Goal: Task Accomplishment & Management: Book appointment/travel/reservation

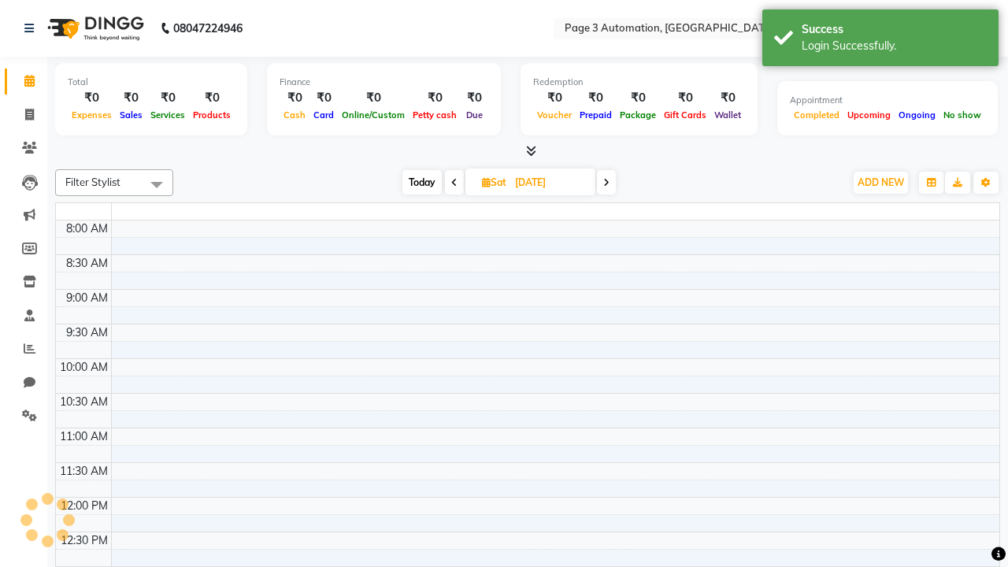
select select "en"
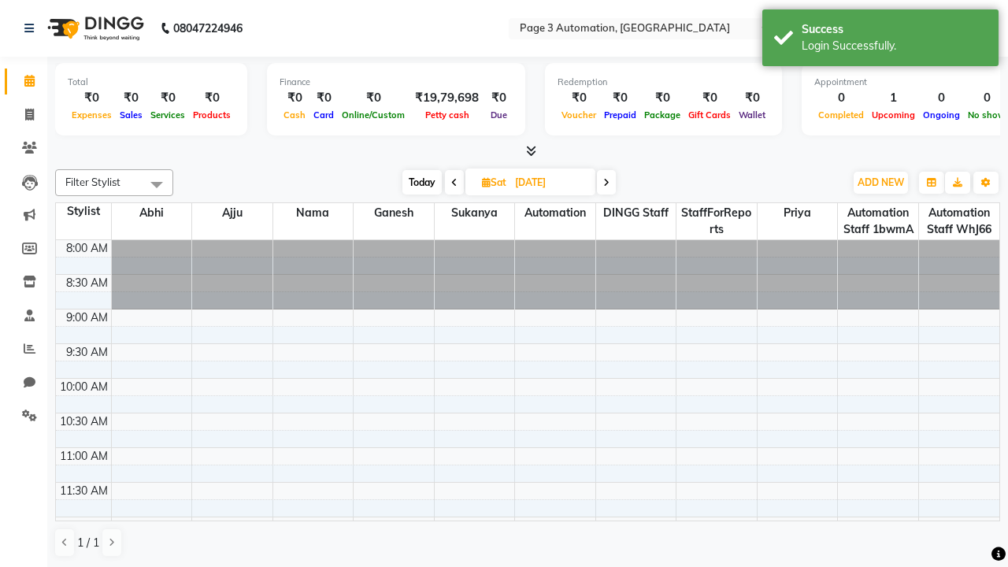
click at [420, 182] on span "Today" at bounding box center [421, 182] width 39 height 24
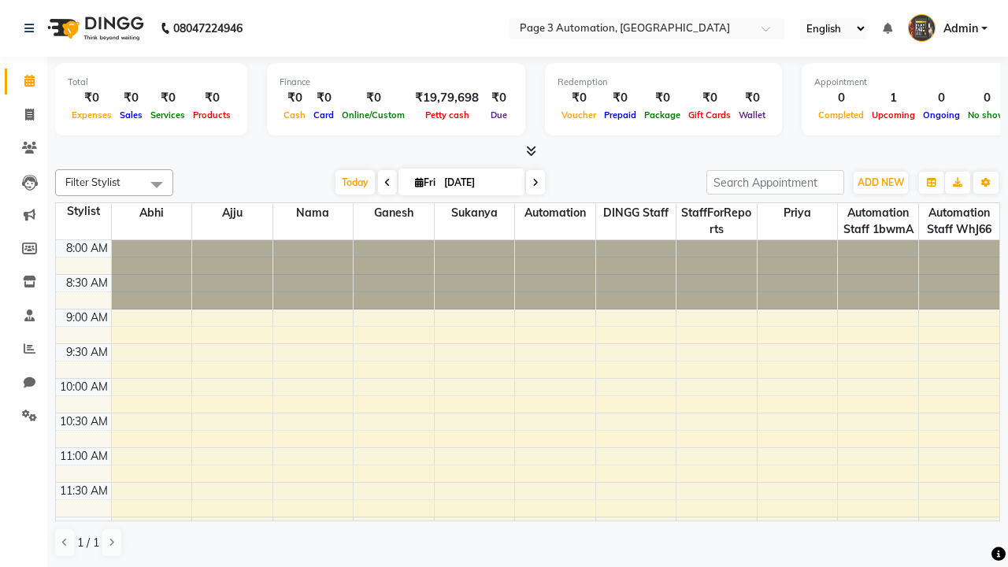
click at [532, 182] on icon at bounding box center [535, 182] width 6 height 9
type input "[DATE]"
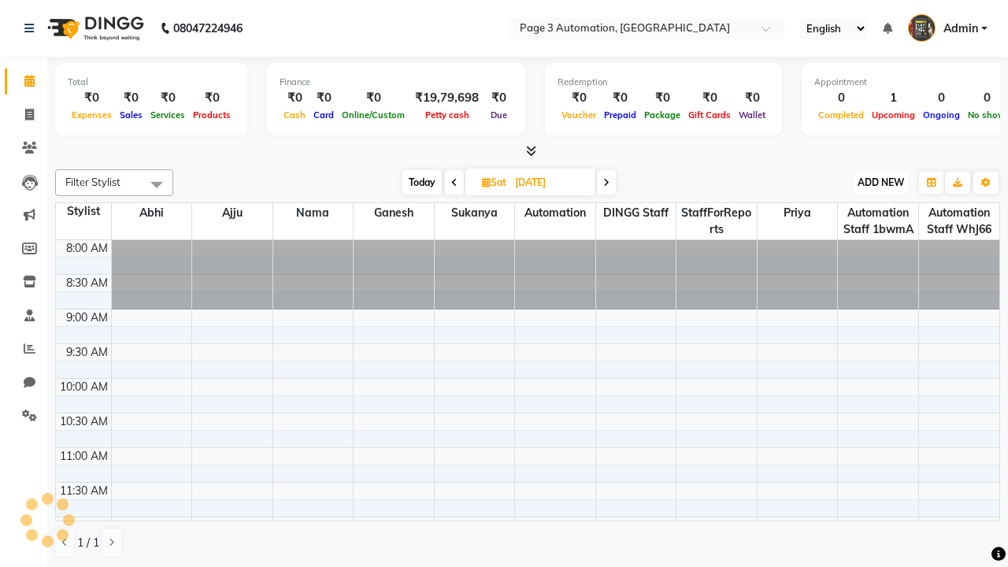
click at [880, 182] on span "ADD NEW" at bounding box center [880, 182] width 46 height 12
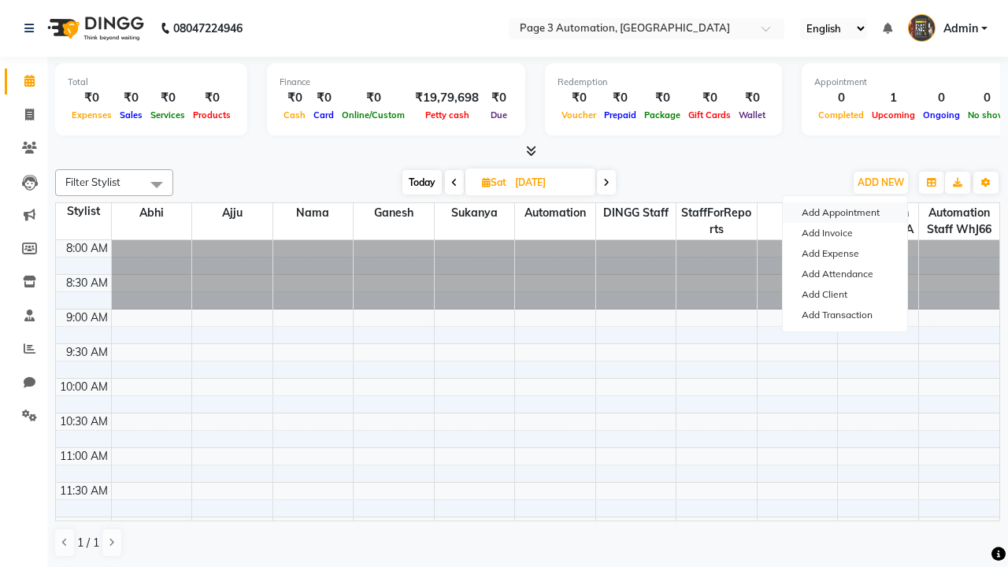
click at [845, 213] on button "Add Appointment" at bounding box center [844, 212] width 124 height 20
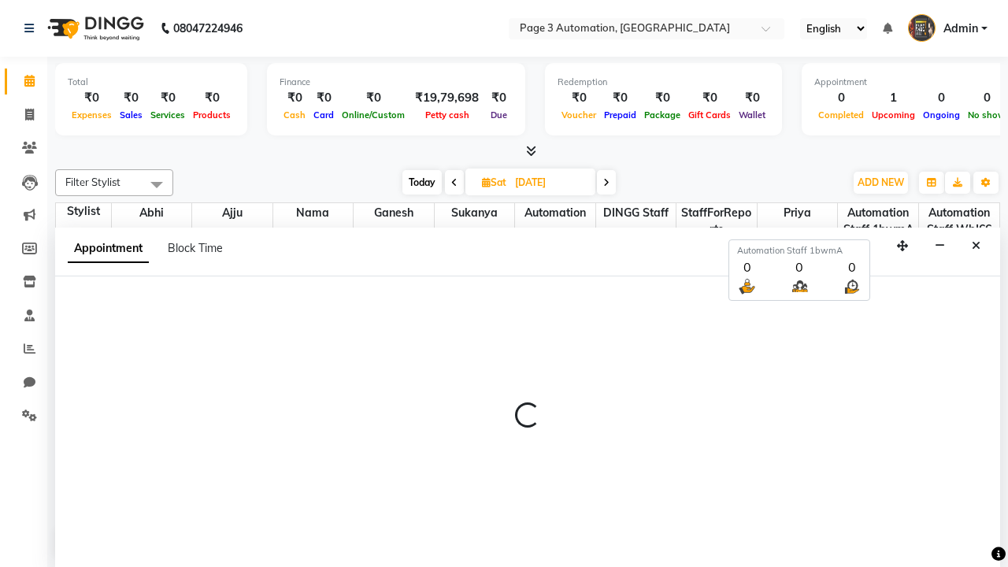
select select "tentative"
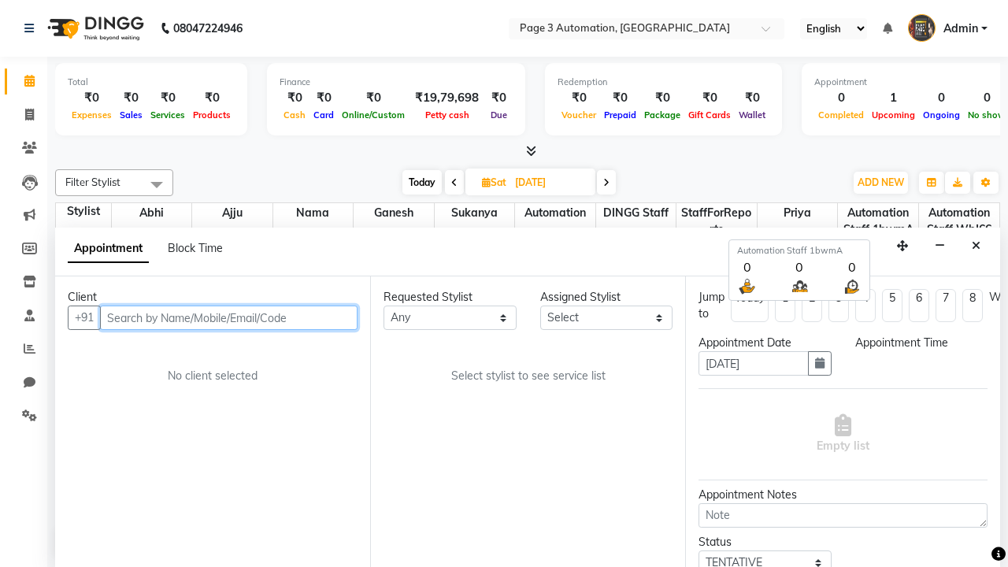
scroll to position [1, 0]
type input "8192346578"
select select "540"
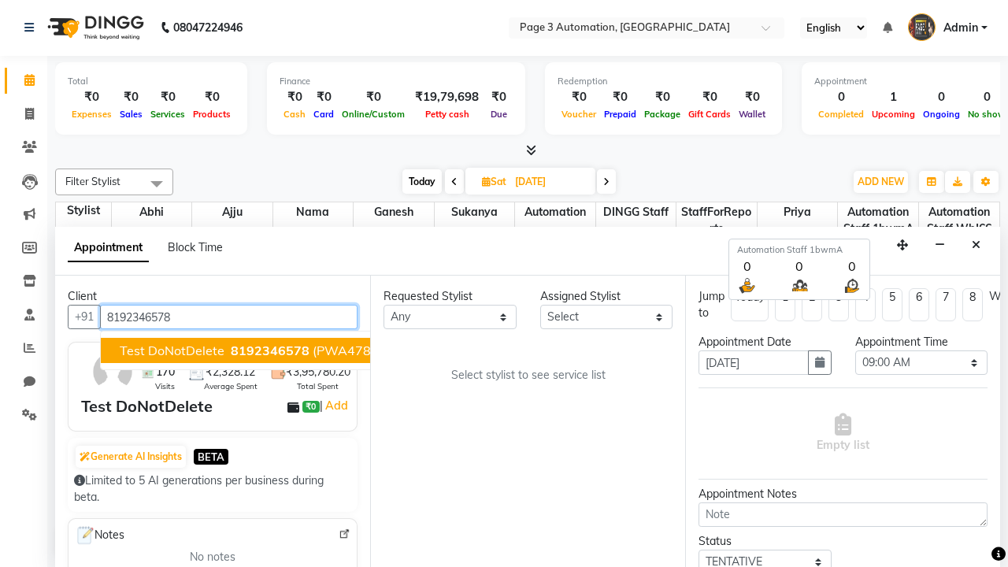
click at [231, 350] on span "8192346578" at bounding box center [270, 350] width 79 height 16
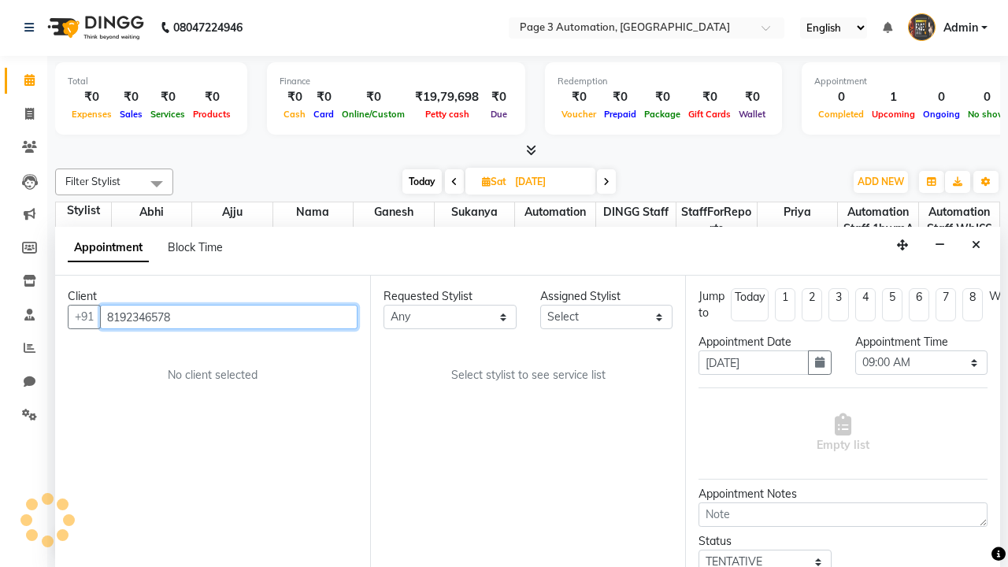
select select "711"
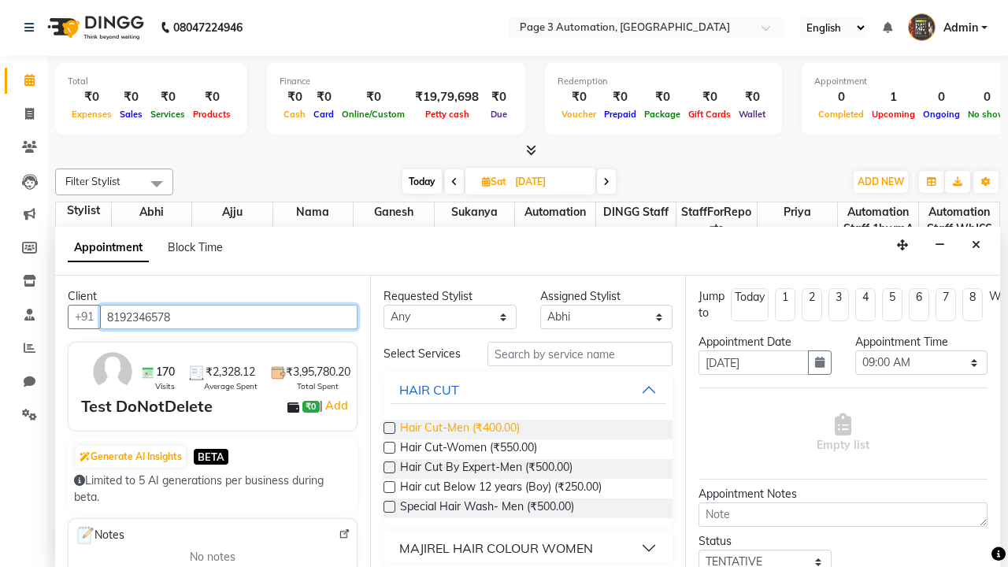
type input "8192346578"
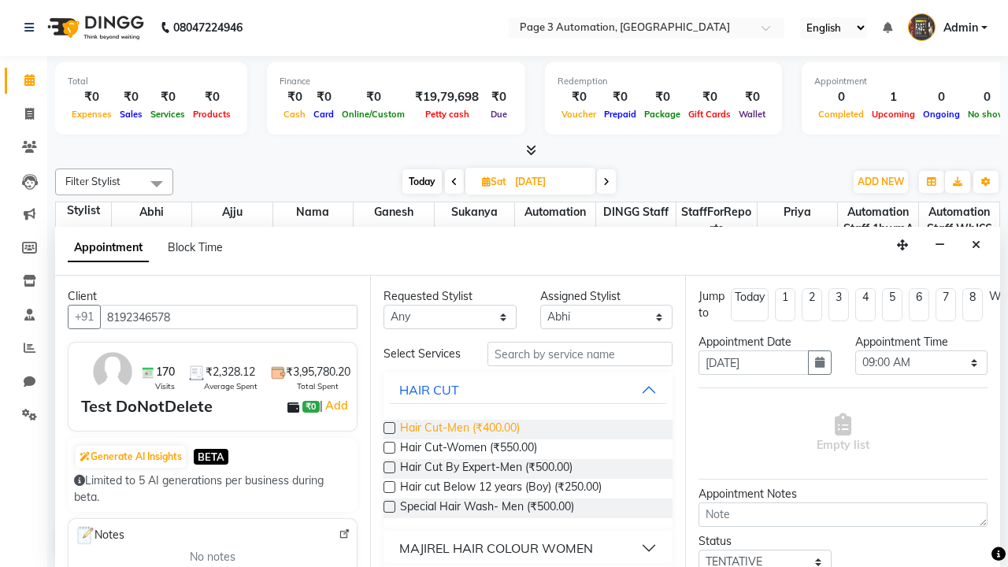
click at [459, 429] on span "Hair Cut-Men (₹400.00)" at bounding box center [460, 430] width 120 height 20
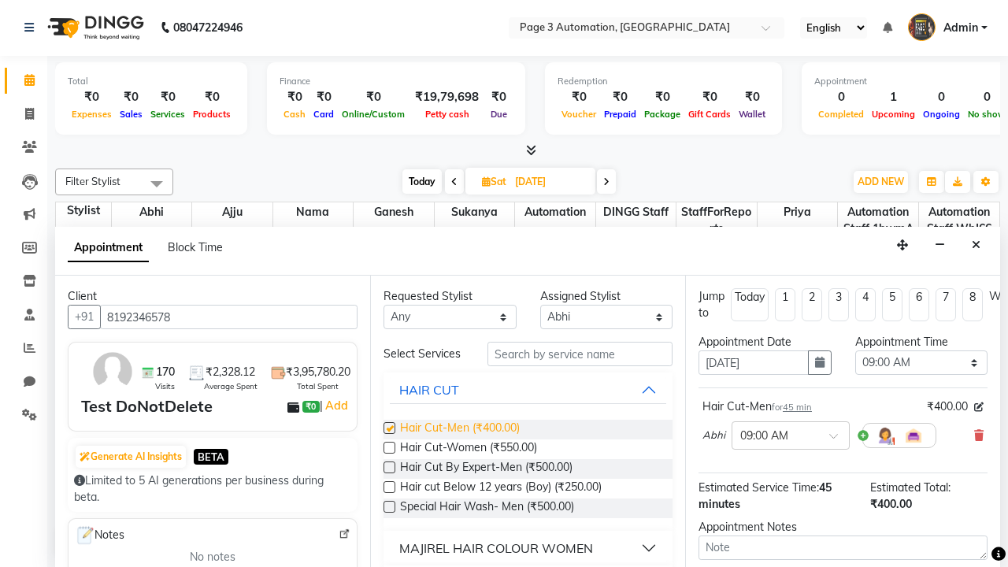
checkbox input "false"
select select "690"
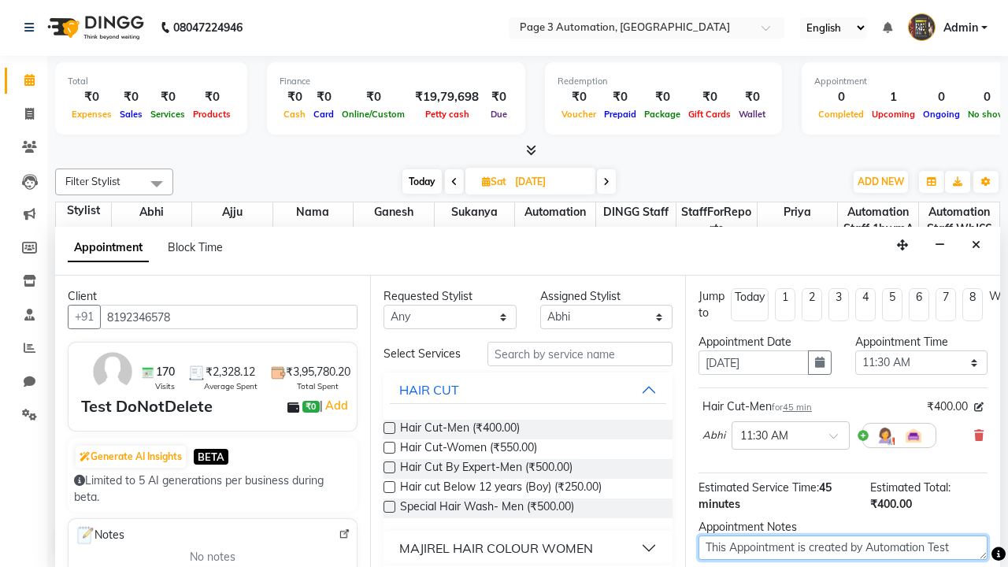
type textarea "This Appointment is created by Automation Test"
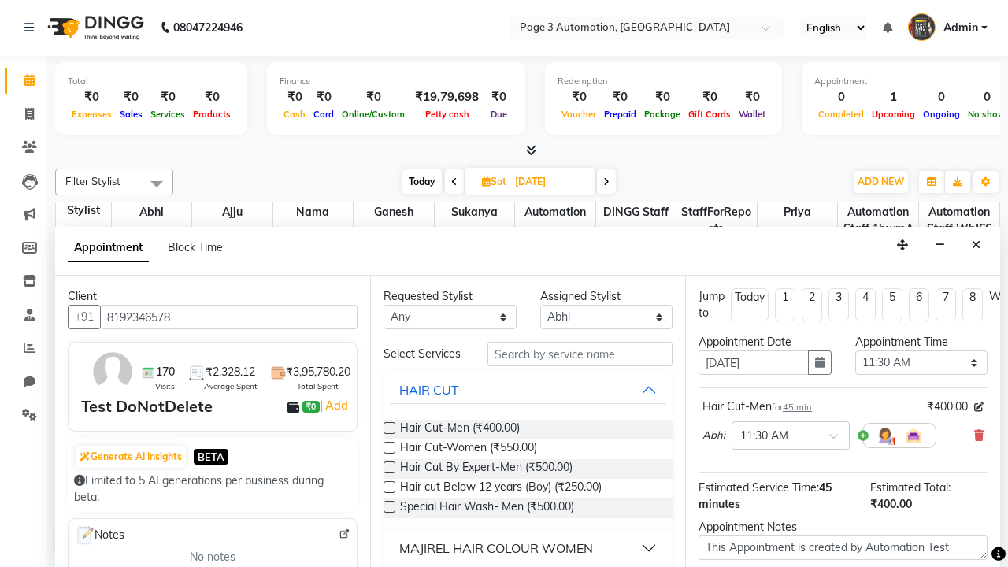
checkbox input "false"
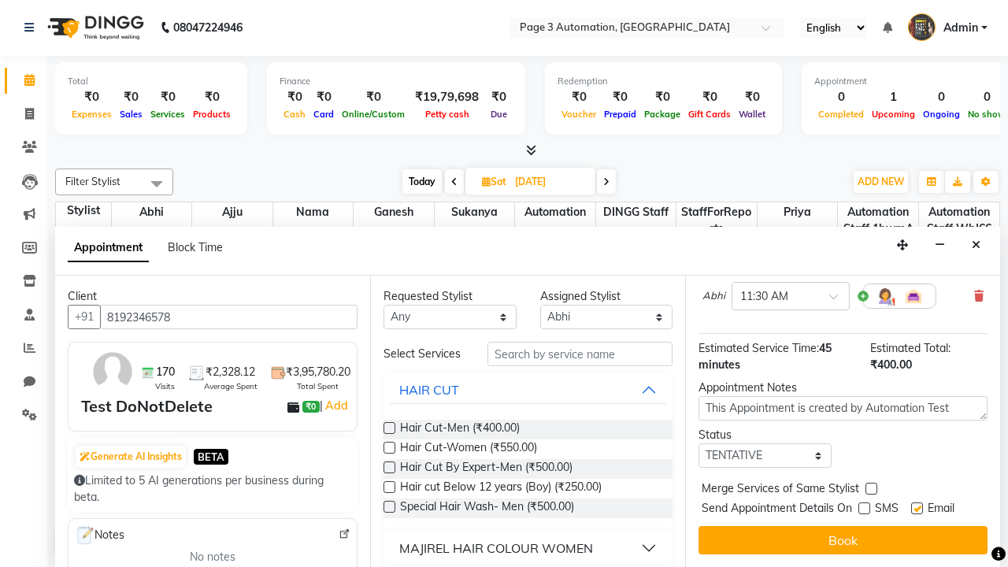
click at [916, 508] on label at bounding box center [917, 508] width 12 height 12
click at [916, 508] on input "checkbox" at bounding box center [916, 510] width 10 height 10
checkbox input "false"
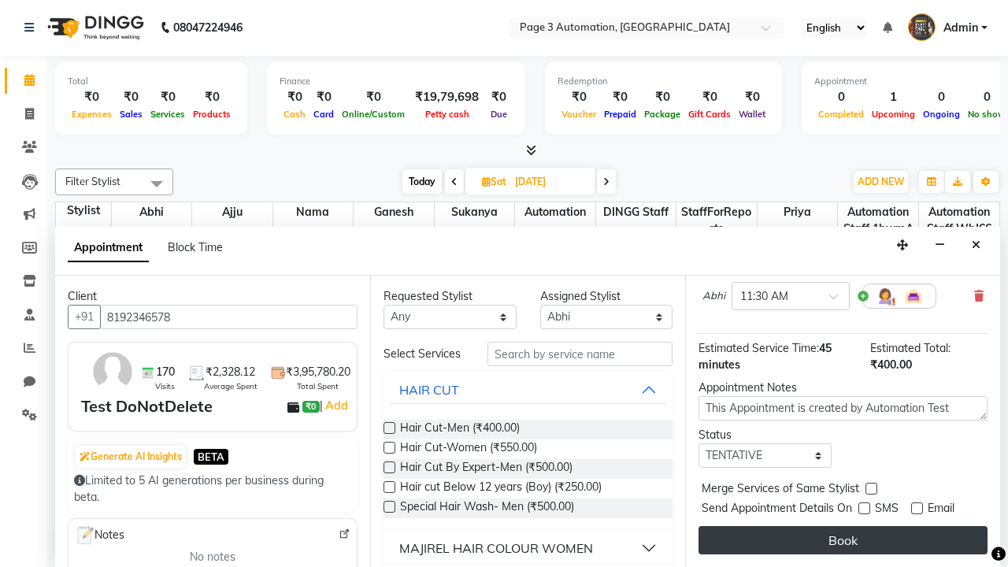
click at [842, 540] on button "Book" at bounding box center [842, 540] width 289 height 28
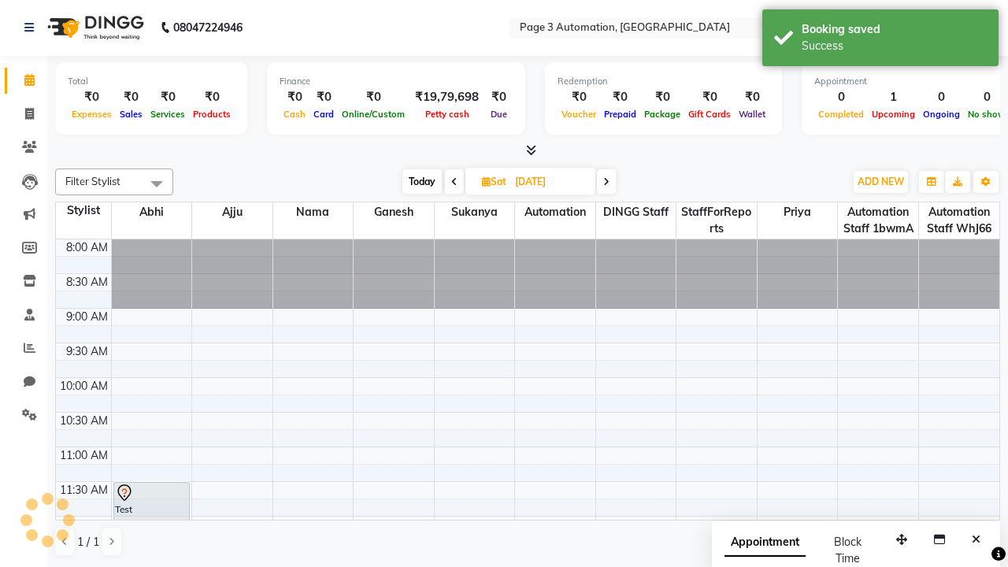
scroll to position [0, 0]
click at [880, 40] on div "Success" at bounding box center [893, 46] width 185 height 17
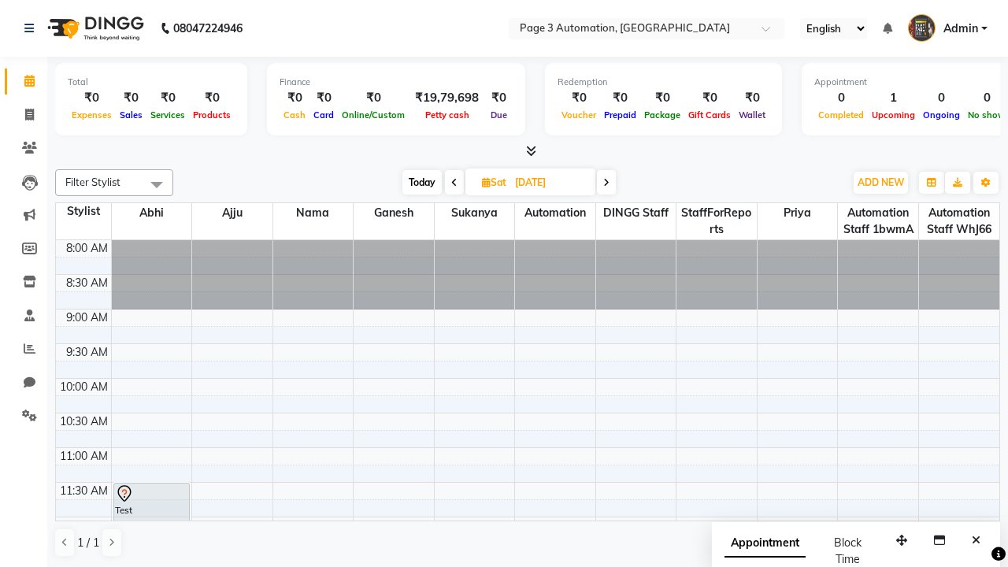
click at [157, 184] on span at bounding box center [156, 184] width 31 height 30
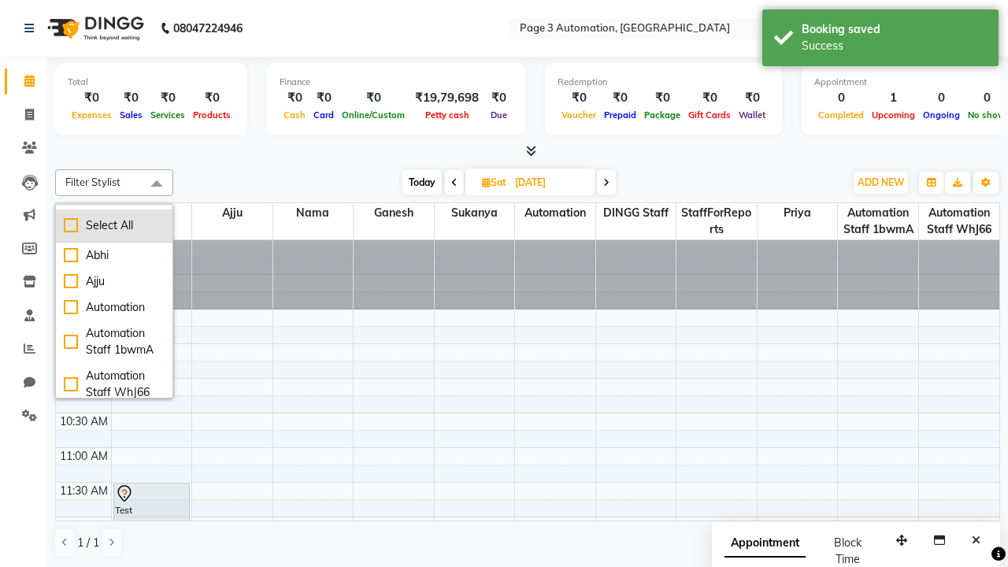
click at [114, 225] on div "Select All" at bounding box center [114, 225] width 101 height 17
checkbox input "true"
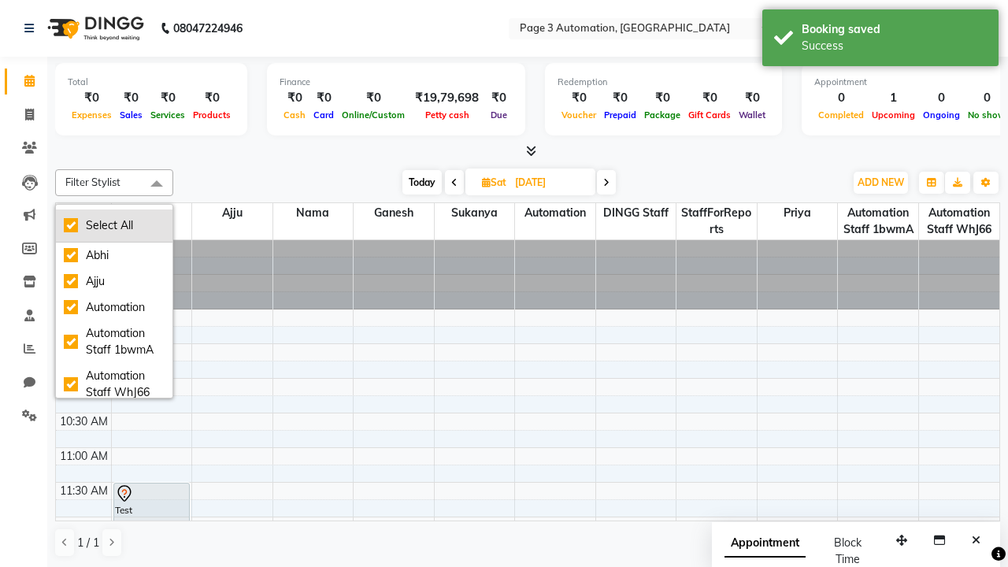
checkbox input "true"
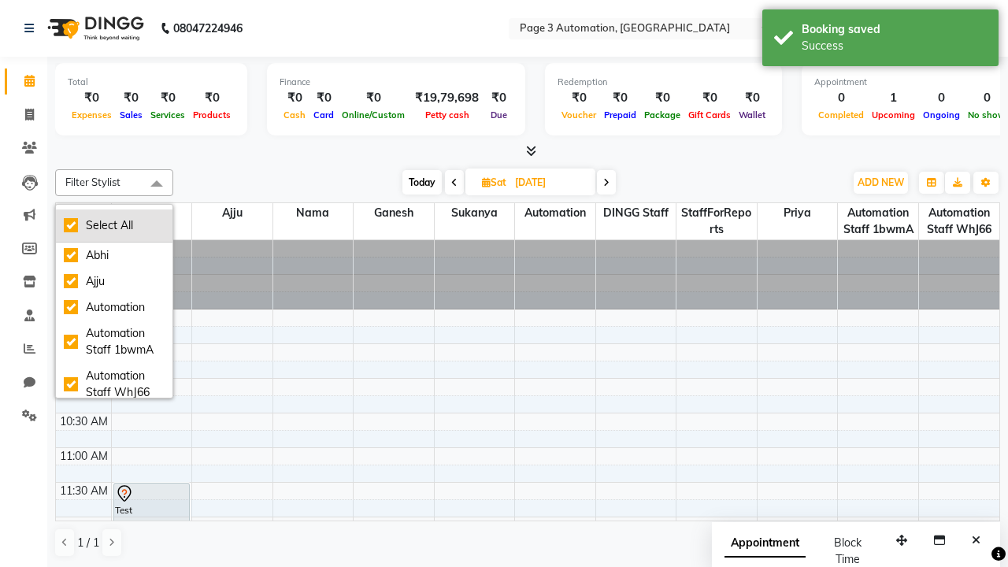
checkbox input "true"
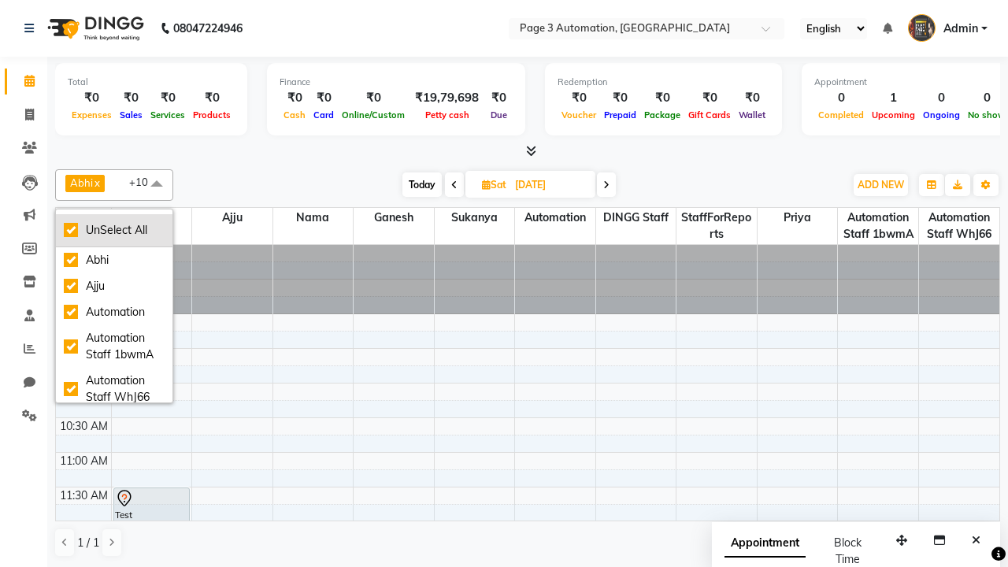
click at [114, 230] on div "UnSelect All" at bounding box center [114, 230] width 101 height 17
checkbox input "false"
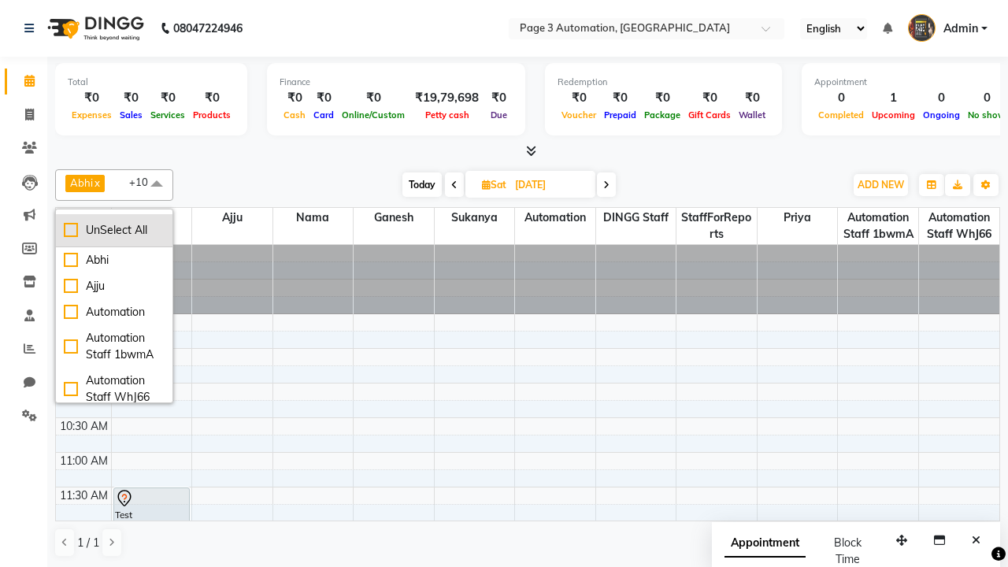
checkbox input "false"
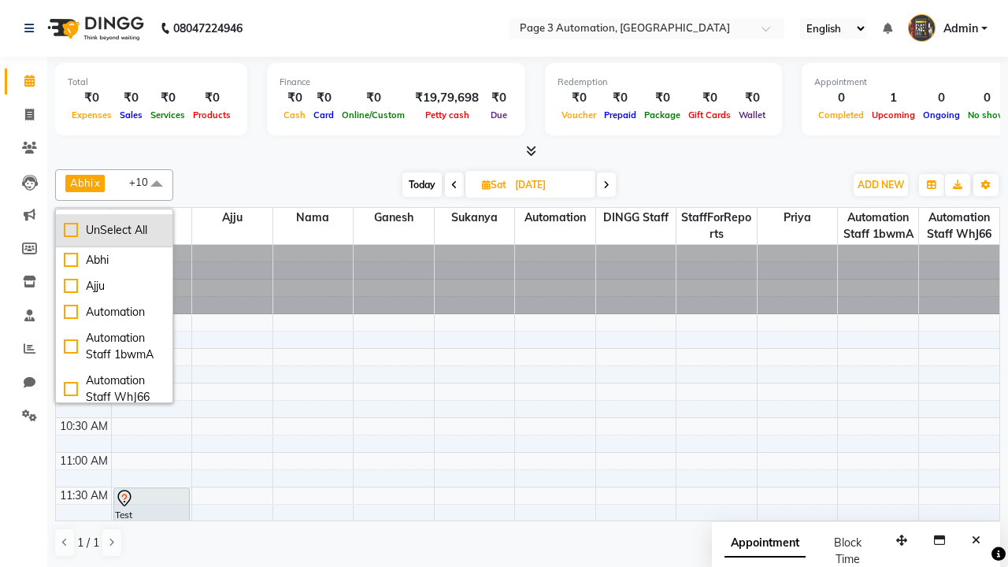
checkbox input "false"
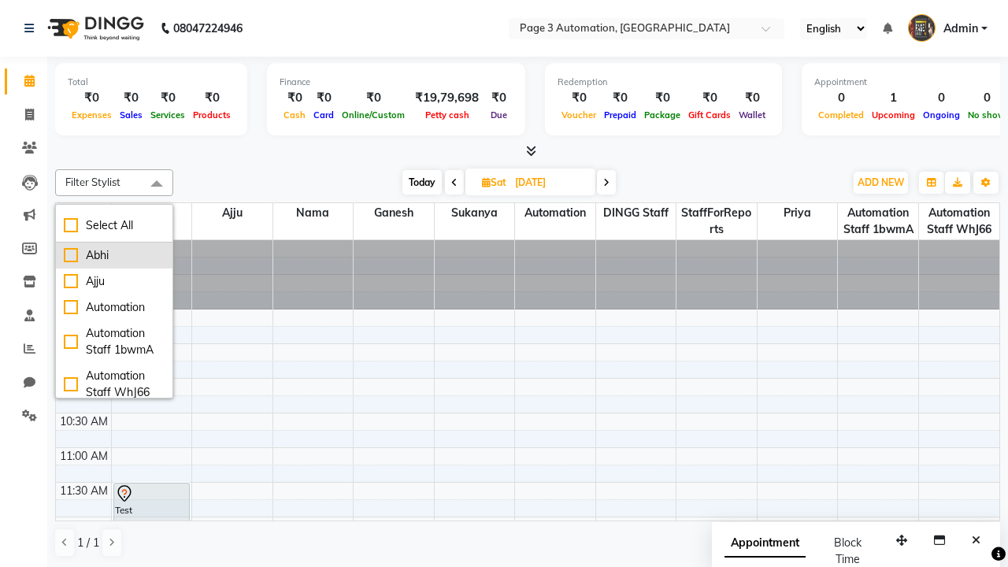
click at [114, 255] on div "Abhi" at bounding box center [114, 255] width 101 height 17
checkbox input "true"
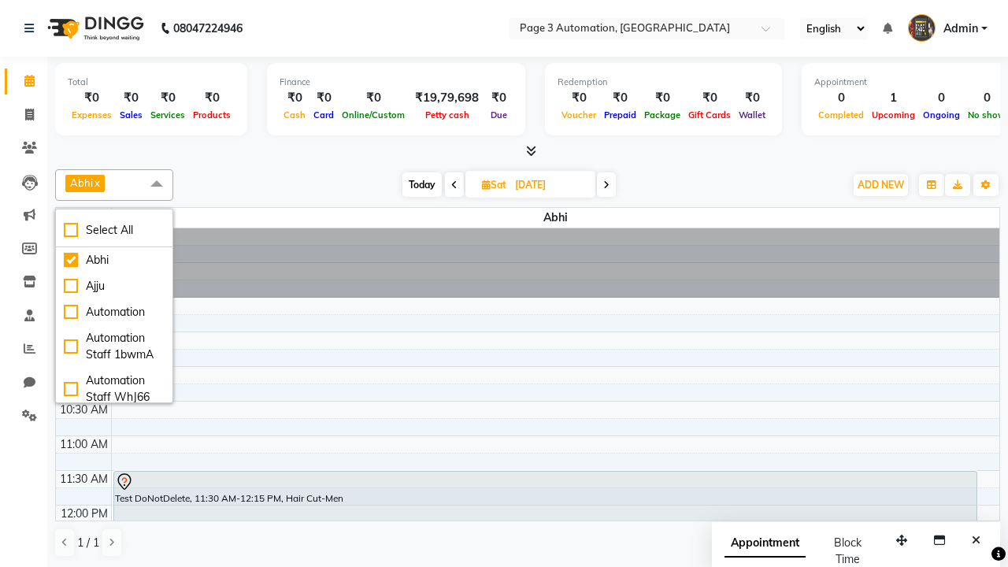
click at [157, 184] on span at bounding box center [156, 184] width 31 height 30
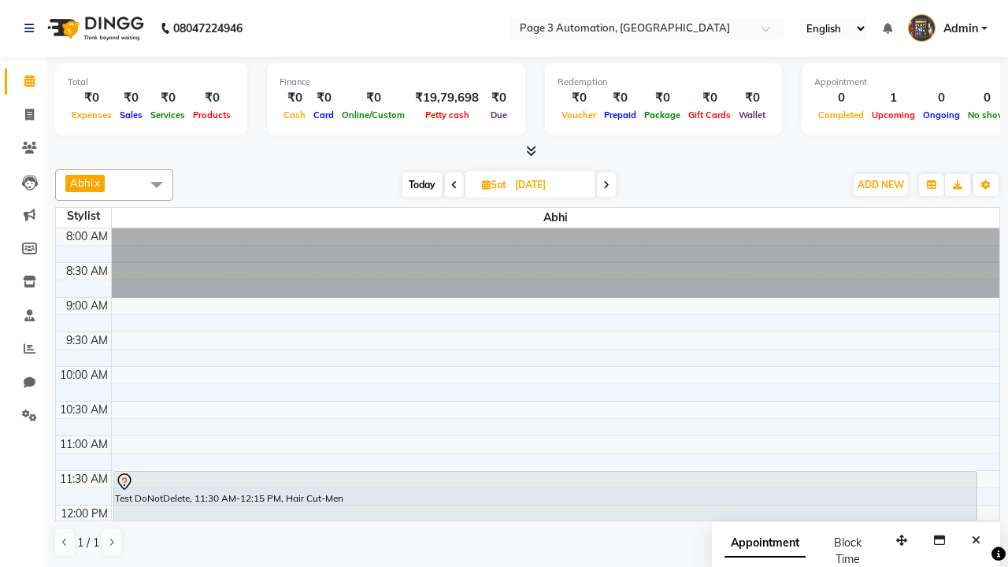
scroll to position [1, 0]
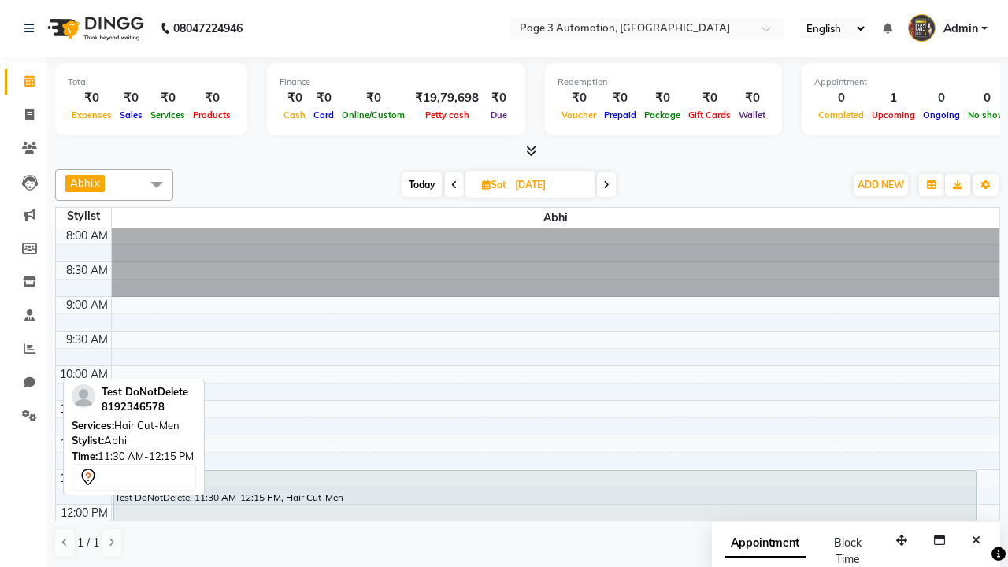
click at [545, 495] on div "Test DoNotDelete, 11:30 AM-12:15 PM, Hair Cut-Men" at bounding box center [545, 496] width 862 height 50
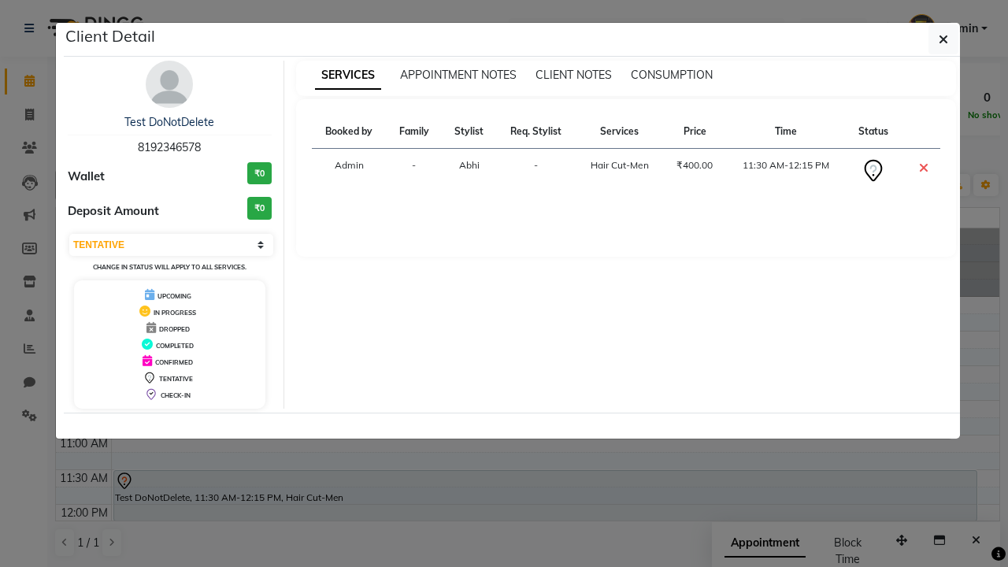
select select "6"
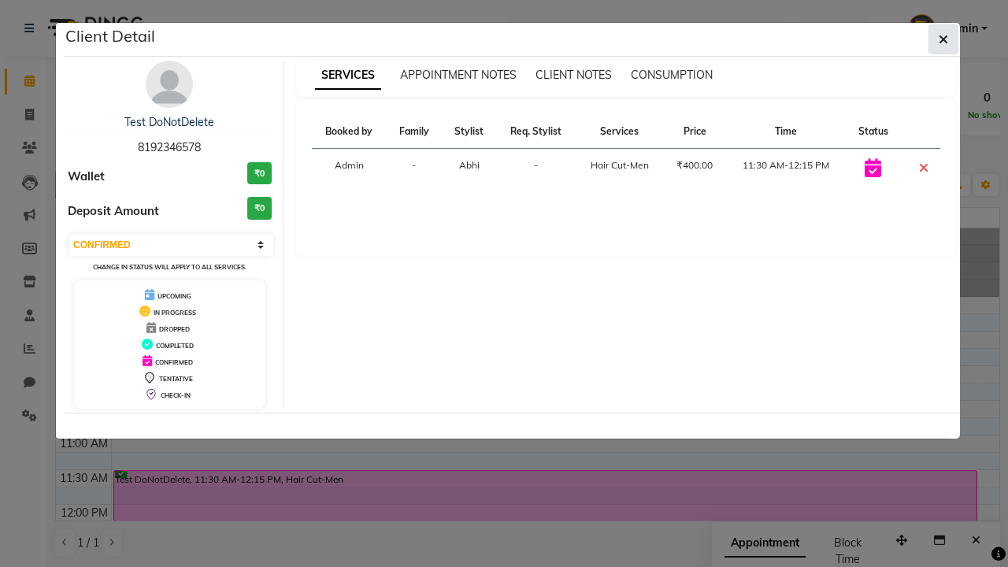
click at [943, 39] on icon "button" at bounding box center [942, 39] width 9 height 13
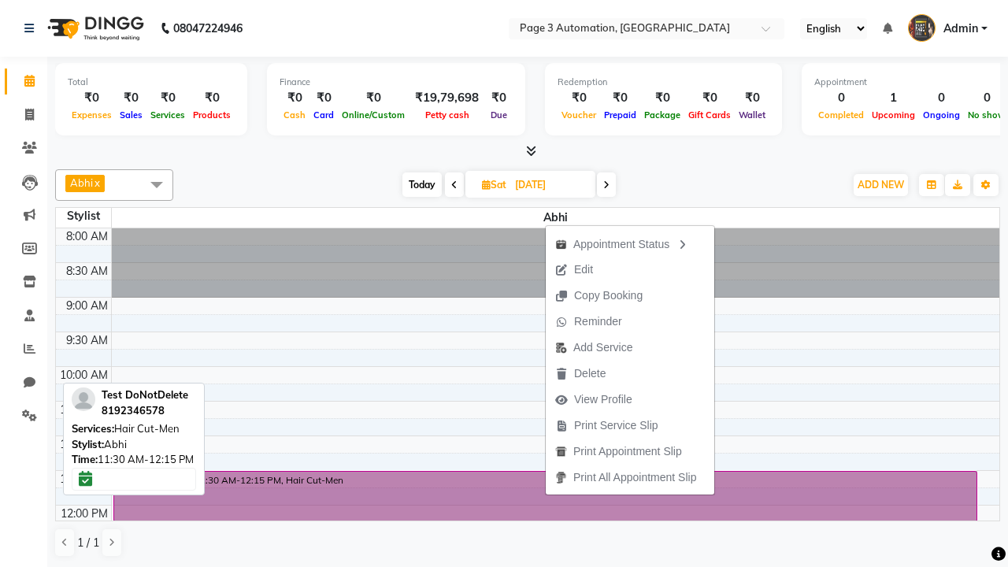
scroll to position [1, 0]
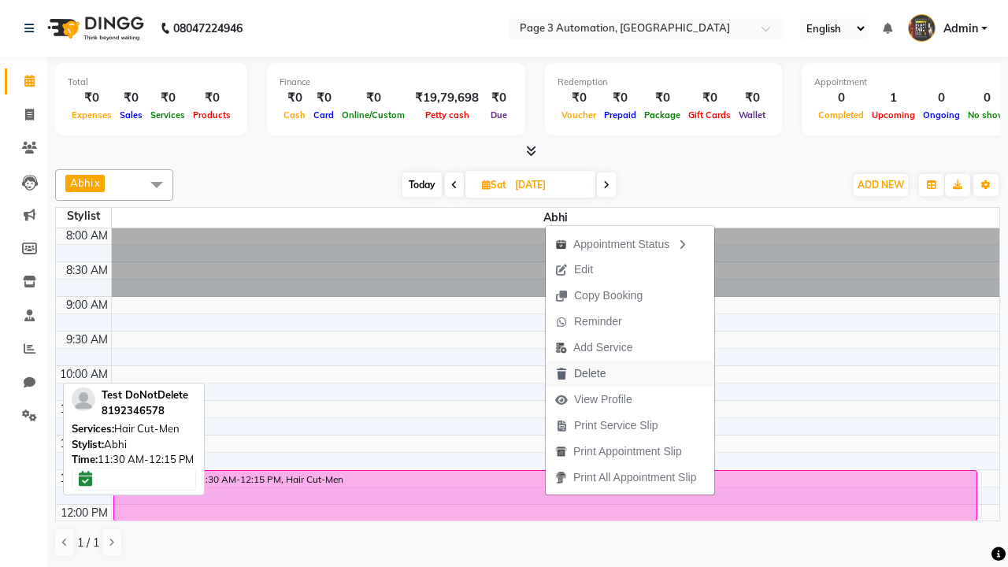
click at [632, 373] on button "Delete" at bounding box center [629, 374] width 168 height 26
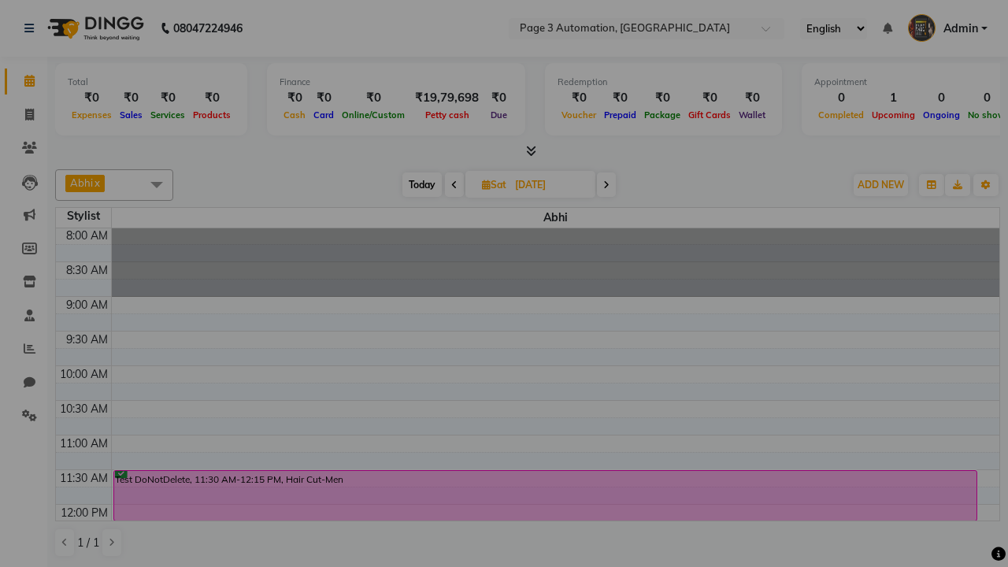
type input "Deleted Future Appointment by Automation Test"
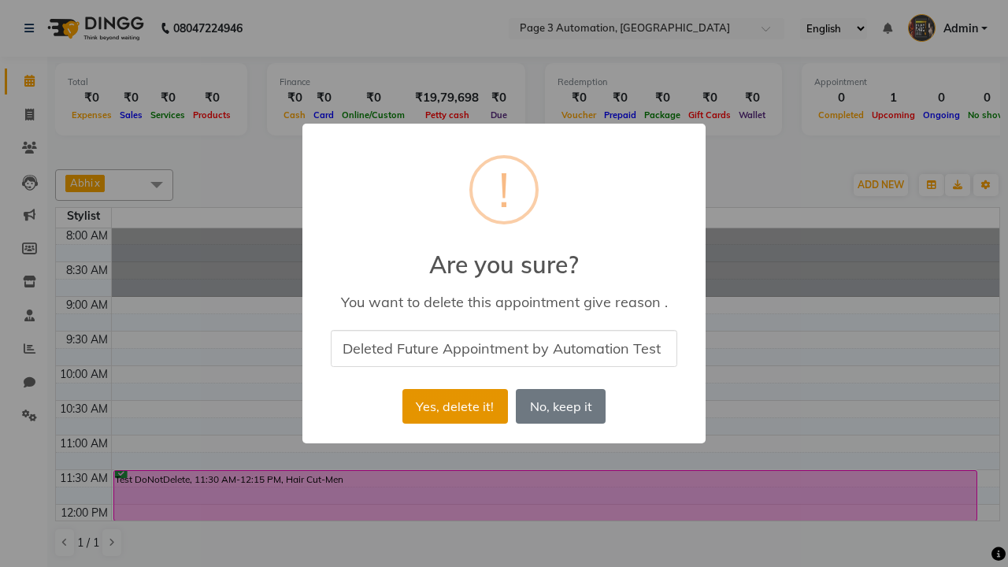
click at [454, 406] on button "Yes, delete it!" at bounding box center [454, 406] width 105 height 35
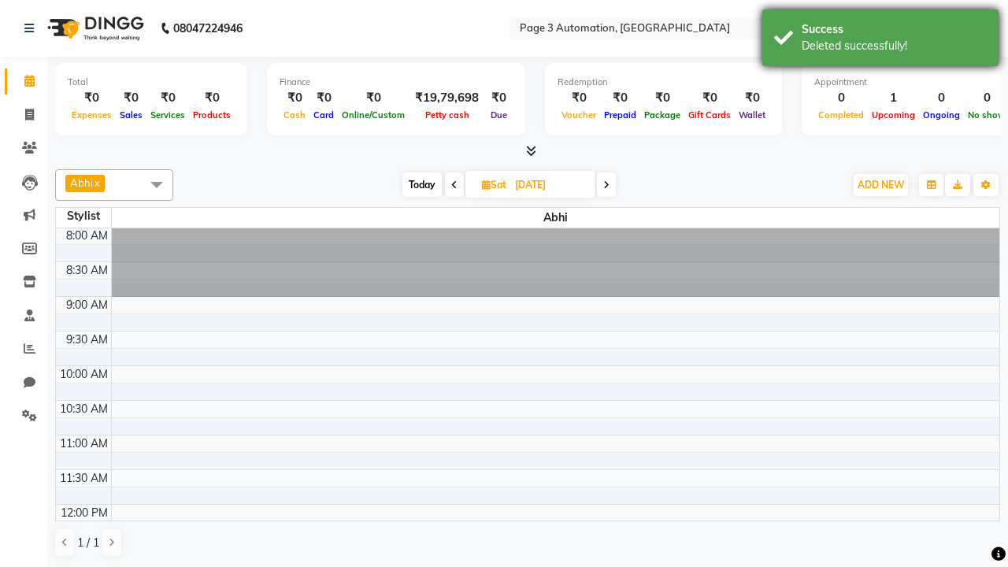
click at [880, 40] on div "Deleted successfully!" at bounding box center [893, 46] width 185 height 17
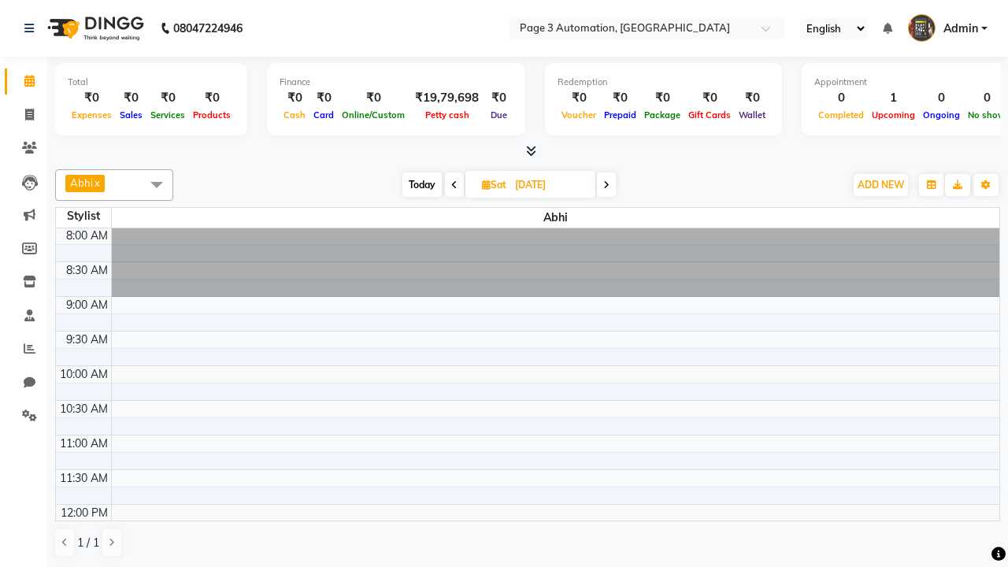
click at [157, 184] on span at bounding box center [156, 184] width 31 height 30
